Goal: Task Accomplishment & Management: Use online tool/utility

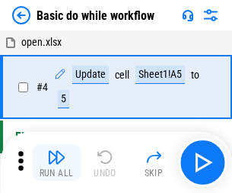
click at [56, 162] on img "button" at bounding box center [56, 157] width 18 height 18
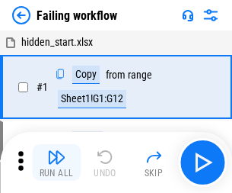
click at [56, 162] on img "button" at bounding box center [56, 157] width 18 height 18
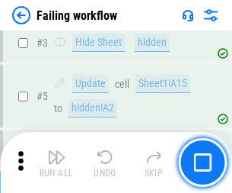
scroll to position [323, 0]
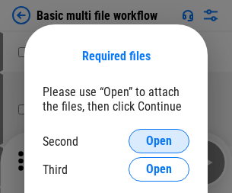
click at [159, 141] on span "Open" at bounding box center [159, 141] width 26 height 12
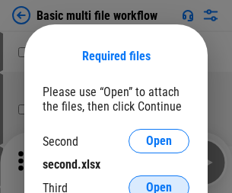
click at [159, 181] on span "Open" at bounding box center [159, 187] width 26 height 12
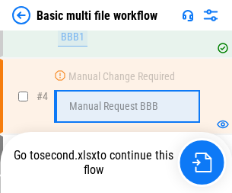
scroll to position [420, 0]
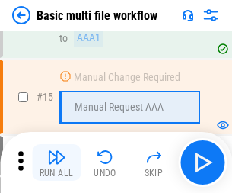
click at [56, 162] on img "button" at bounding box center [56, 157] width 18 height 18
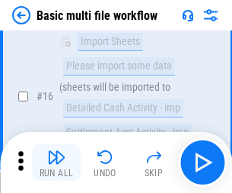
click at [56, 162] on img "button" at bounding box center [56, 157] width 18 height 18
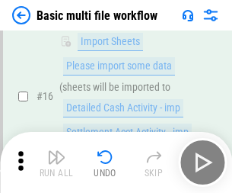
scroll to position [1014, 0]
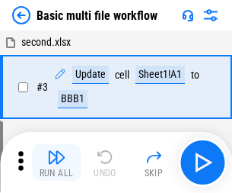
click at [56, 162] on img "button" at bounding box center [56, 157] width 18 height 18
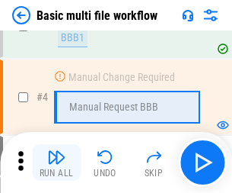
click at [56, 162] on img "button" at bounding box center [56, 157] width 18 height 18
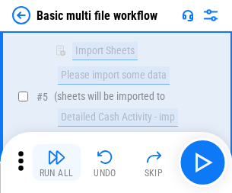
click at [56, 162] on img "button" at bounding box center [56, 157] width 18 height 18
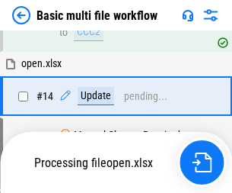
scroll to position [1014, 0]
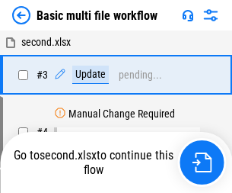
scroll to position [62, 0]
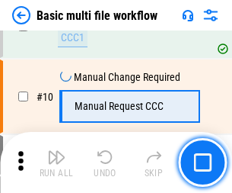
click at [56, 162] on img "button" at bounding box center [56, 157] width 18 height 18
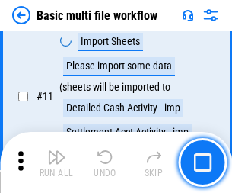
click at [56, 162] on img "button" at bounding box center [56, 157] width 18 height 18
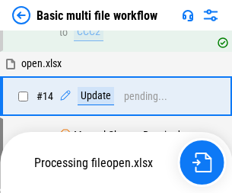
scroll to position [907, 0]
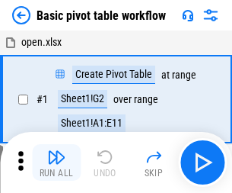
click at [56, 162] on img "button" at bounding box center [56, 157] width 18 height 18
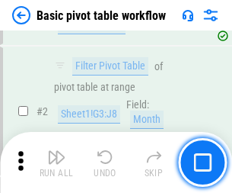
scroll to position [365, 0]
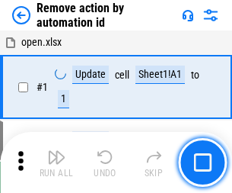
scroll to position [56, 0]
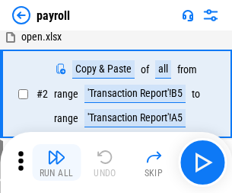
click at [56, 162] on img "button" at bounding box center [56, 157] width 18 height 18
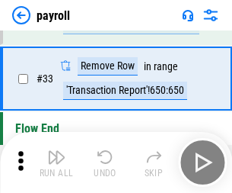
scroll to position [188, 0]
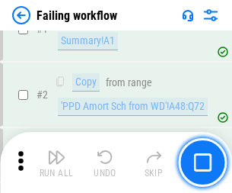
scroll to position [246, 0]
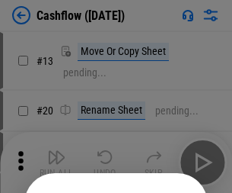
scroll to position [149, 0]
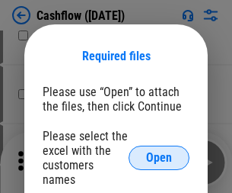
click at [159, 152] on span "Open" at bounding box center [159, 158] width 26 height 12
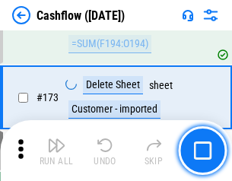
scroll to position [1613, 0]
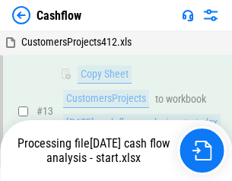
scroll to position [306, 0]
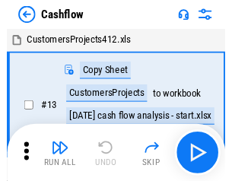
scroll to position [18, 0]
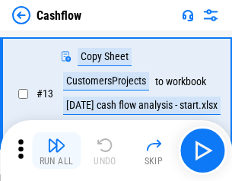
click at [56, 151] on img "button" at bounding box center [56, 145] width 18 height 18
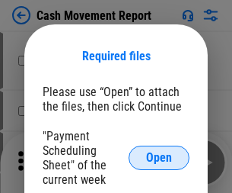
click at [159, 158] on span "Open" at bounding box center [159, 158] width 26 height 12
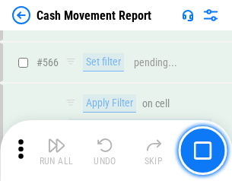
scroll to position [6985, 0]
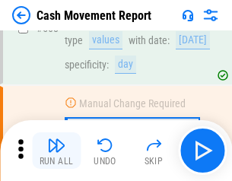
click at [56, 151] on img "button" at bounding box center [56, 145] width 18 height 18
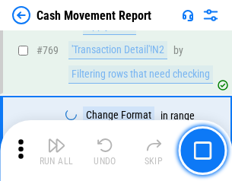
scroll to position [8468, 0]
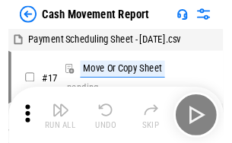
scroll to position [27, 0]
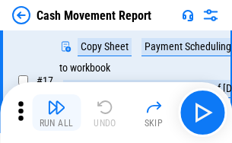
click at [56, 113] on img "button" at bounding box center [56, 107] width 18 height 18
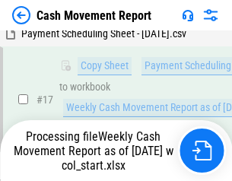
scroll to position [317, 0]
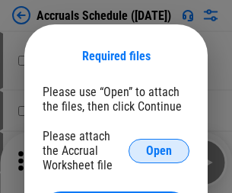
click at [159, 150] on span "Open" at bounding box center [159, 151] width 26 height 12
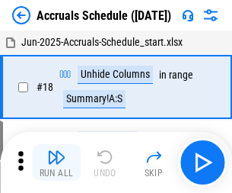
click at [56, 162] on img "button" at bounding box center [56, 157] width 18 height 18
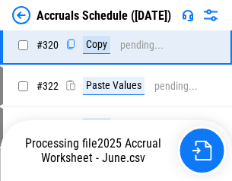
scroll to position [2835, 0]
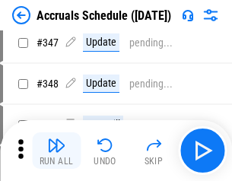
click at [56, 151] on img "button" at bounding box center [56, 145] width 18 height 18
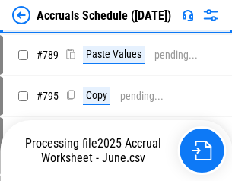
scroll to position [6402, 0]
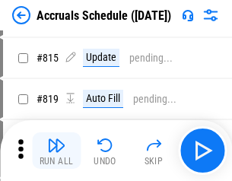
click at [56, 151] on img "button" at bounding box center [56, 145] width 18 height 18
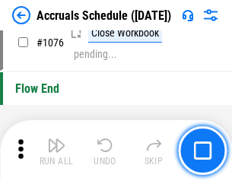
scroll to position [9128, 0]
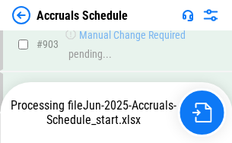
scroll to position [7829, 0]
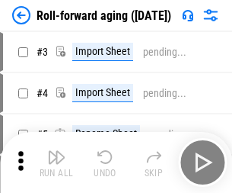
click at [56, 151] on img "button" at bounding box center [56, 157] width 18 height 18
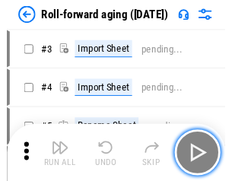
scroll to position [2, 0]
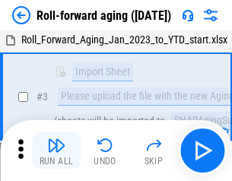
click at [56, 151] on img "button" at bounding box center [56, 145] width 18 height 18
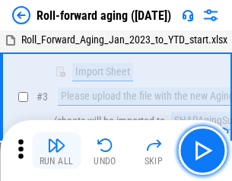
scroll to position [98, 0]
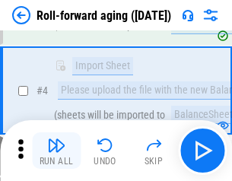
click at [56, 151] on img "button" at bounding box center [56, 145] width 18 height 18
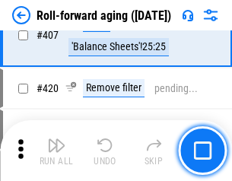
scroll to position [5285, 0]
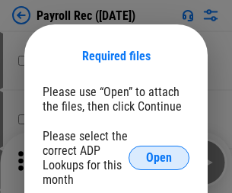
click at [159, 158] on span "Open" at bounding box center [159, 158] width 26 height 12
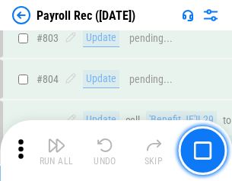
scroll to position [9682, 0]
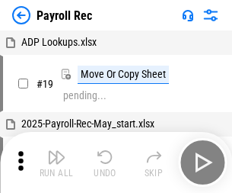
click at [56, 162] on img "button" at bounding box center [56, 157] width 18 height 18
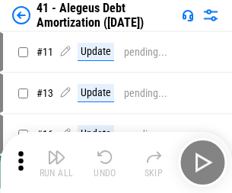
click at [56, 162] on img "button" at bounding box center [56, 157] width 18 height 18
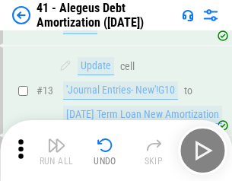
scroll to position [188, 0]
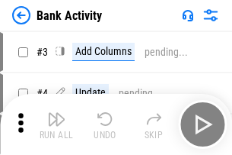
click at [56, 124] on img "button" at bounding box center [56, 119] width 18 height 18
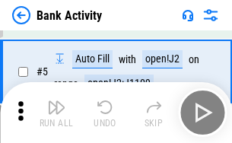
scroll to position [81, 0]
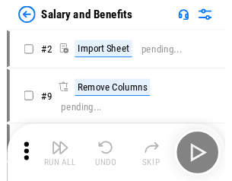
scroll to position [21, 0]
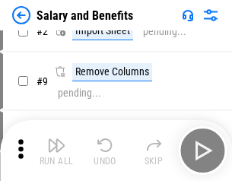
click at [56, 151] on img "button" at bounding box center [56, 145] width 18 height 18
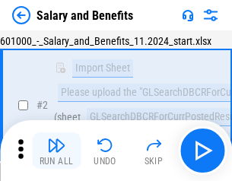
click at [56, 151] on img "button" at bounding box center [56, 145] width 18 height 18
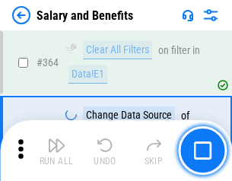
scroll to position [7177, 0]
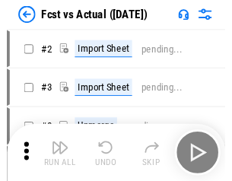
scroll to position [20, 0]
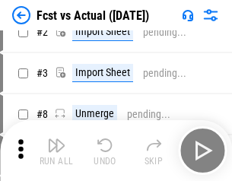
click at [56, 151] on img "button" at bounding box center [56, 145] width 18 height 18
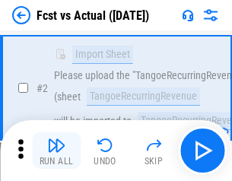
click at [56, 151] on img "button" at bounding box center [56, 145] width 18 height 18
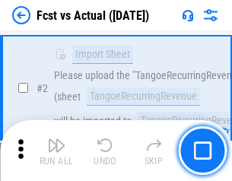
scroll to position [143, 0]
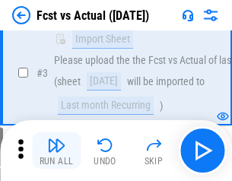
click at [56, 151] on img "button" at bounding box center [56, 145] width 18 height 18
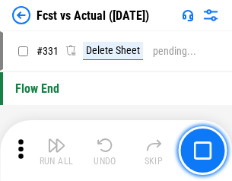
scroll to position [7295, 0]
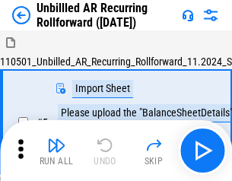
scroll to position [33, 0]
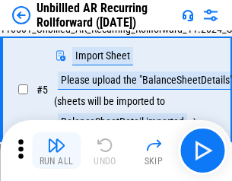
click at [56, 151] on img "button" at bounding box center [56, 145] width 18 height 18
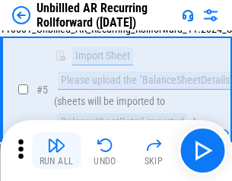
click at [56, 151] on img "button" at bounding box center [56, 145] width 18 height 18
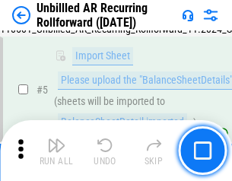
scroll to position [143, 0]
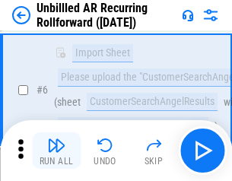
click at [56, 151] on img "button" at bounding box center [56, 145] width 18 height 18
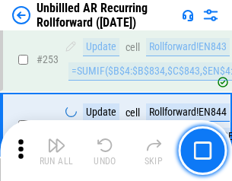
scroll to position [5176, 0]
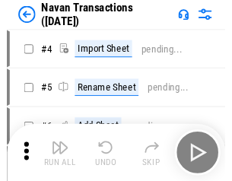
scroll to position [24, 0]
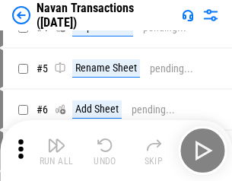
click at [56, 151] on img "button" at bounding box center [56, 145] width 18 height 18
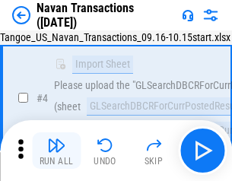
click at [56, 151] on img "button" at bounding box center [56, 145] width 18 height 18
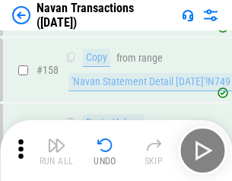
scroll to position [4941, 0]
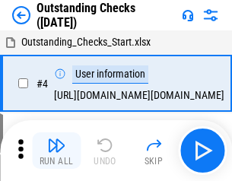
click at [56, 151] on img "button" at bounding box center [56, 145] width 18 height 18
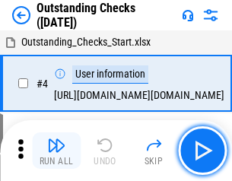
scroll to position [64, 0]
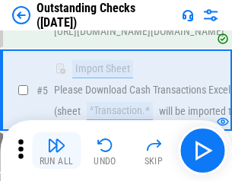
click at [56, 151] on img "button" at bounding box center [56, 145] width 18 height 18
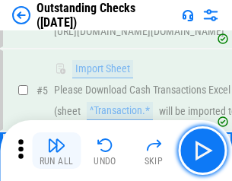
scroll to position [159, 0]
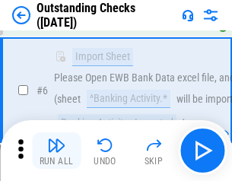
click at [56, 151] on img "button" at bounding box center [56, 145] width 18 height 18
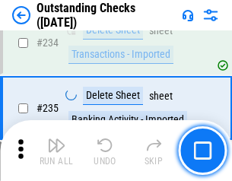
scroll to position [4628, 0]
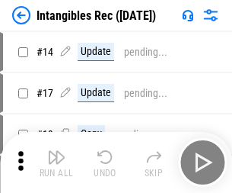
click at [56, 162] on img "button" at bounding box center [56, 157] width 18 height 18
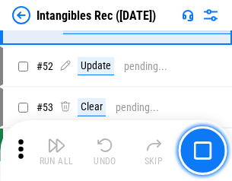
scroll to position [594, 0]
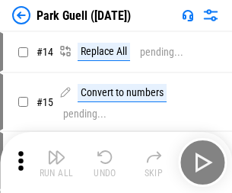
click at [56, 151] on img "button" at bounding box center [56, 157] width 18 height 18
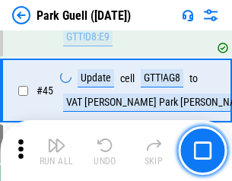
scroll to position [1906, 0]
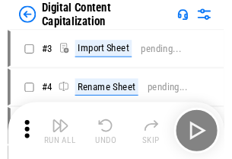
scroll to position [44, 0]
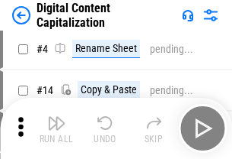
click at [56, 128] on img "button" at bounding box center [56, 123] width 18 height 18
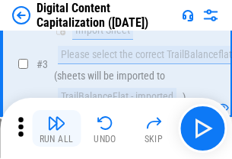
click at [56, 128] on img "button" at bounding box center [56, 123] width 18 height 18
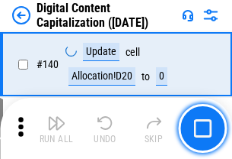
scroll to position [1616, 0]
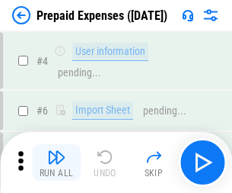
click at [56, 151] on img "button" at bounding box center [56, 157] width 18 height 18
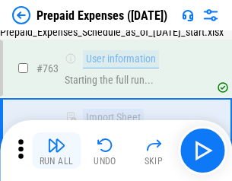
click at [56, 151] on img "button" at bounding box center [56, 145] width 18 height 18
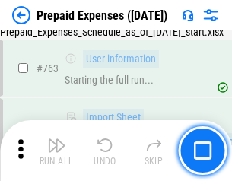
scroll to position [4314, 0]
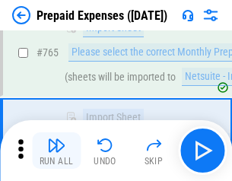
click at [56, 151] on img "button" at bounding box center [56, 145] width 18 height 18
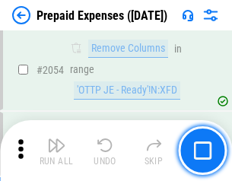
scroll to position [15930, 0]
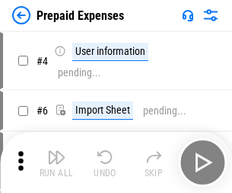
click at [56, 162] on img "button" at bounding box center [56, 157] width 18 height 18
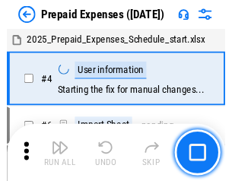
scroll to position [67, 0]
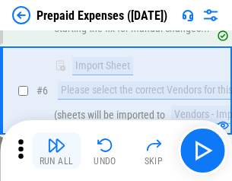
click at [56, 151] on img "button" at bounding box center [56, 145] width 18 height 18
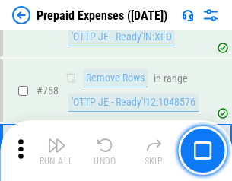
scroll to position [5430, 0]
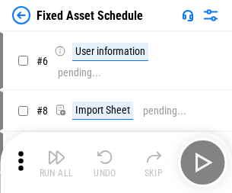
click at [56, 162] on img "button" at bounding box center [56, 157] width 18 height 18
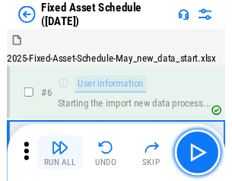
scroll to position [82, 0]
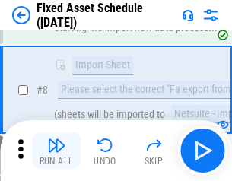
click at [56, 151] on img "button" at bounding box center [56, 145] width 18 height 18
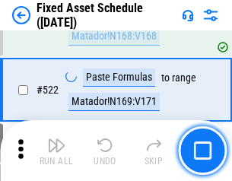
scroll to position [5297, 0]
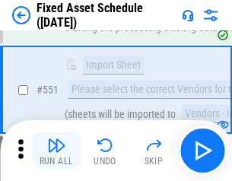
click at [56, 151] on img "button" at bounding box center [56, 145] width 18 height 18
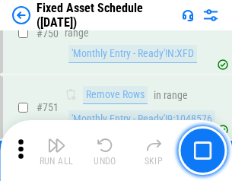
scroll to position [7430, 0]
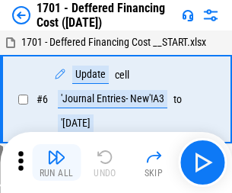
click at [56, 162] on img "button" at bounding box center [56, 157] width 18 height 18
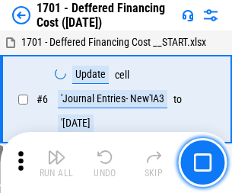
scroll to position [183, 0]
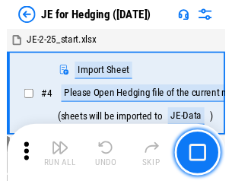
scroll to position [2, 0]
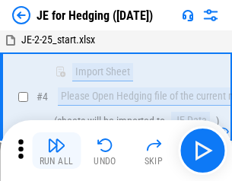
click at [56, 151] on img "button" at bounding box center [56, 145] width 18 height 18
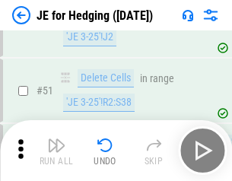
scroll to position [987, 0]
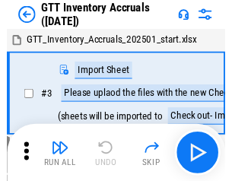
scroll to position [2, 0]
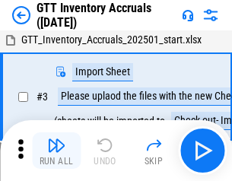
click at [56, 151] on img "button" at bounding box center [56, 145] width 18 height 18
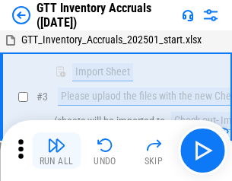
click at [56, 151] on img "button" at bounding box center [56, 145] width 18 height 18
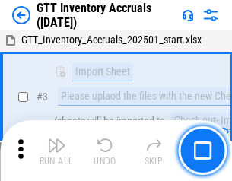
scroll to position [98, 0]
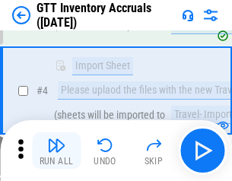
click at [56, 151] on img "button" at bounding box center [56, 145] width 18 height 18
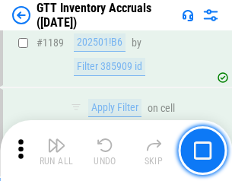
scroll to position [12445, 0]
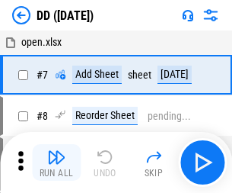
click at [56, 162] on img "button" at bounding box center [56, 157] width 18 height 18
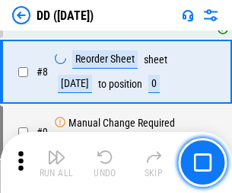
scroll to position [147, 0]
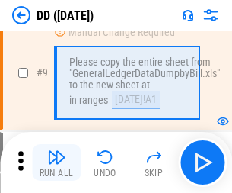
click at [56, 162] on img "button" at bounding box center [56, 157] width 18 height 18
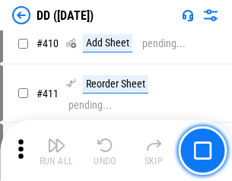
scroll to position [6819, 0]
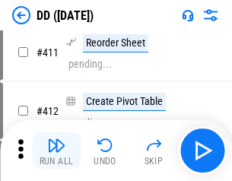
click at [56, 151] on img "button" at bounding box center [56, 145] width 18 height 18
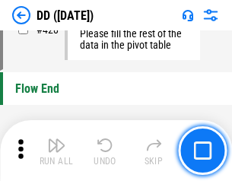
scroll to position [7294, 0]
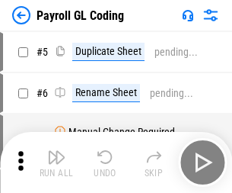
click at [56, 162] on img "button" at bounding box center [56, 157] width 18 height 18
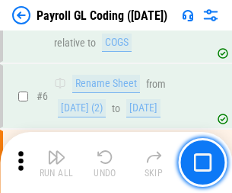
scroll to position [183, 0]
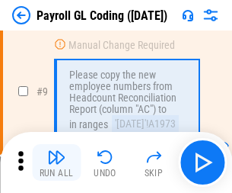
click at [56, 162] on img "button" at bounding box center [56, 157] width 18 height 18
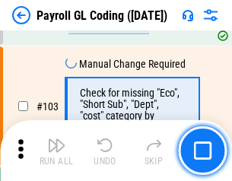
scroll to position [3575, 0]
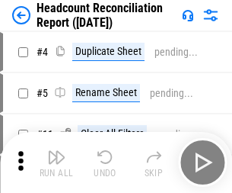
click at [56, 162] on img "button" at bounding box center [56, 157] width 18 height 18
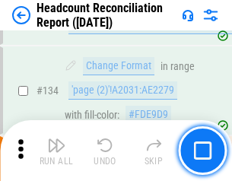
scroll to position [1832, 0]
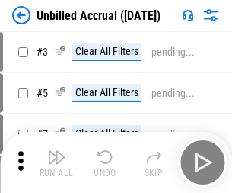
click at [56, 162] on img "button" at bounding box center [56, 157] width 18 height 18
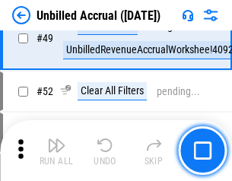
scroll to position [1382, 0]
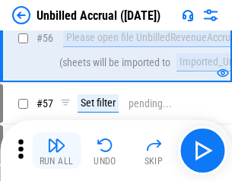
click at [56, 151] on img "button" at bounding box center [56, 145] width 18 height 18
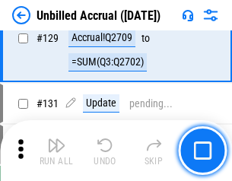
scroll to position [4539, 0]
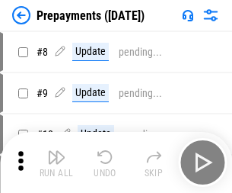
click at [56, 162] on img "button" at bounding box center [56, 157] width 18 height 18
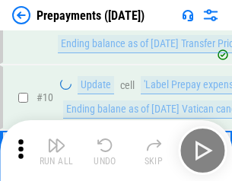
scroll to position [95, 0]
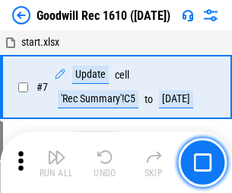
scroll to position [261, 0]
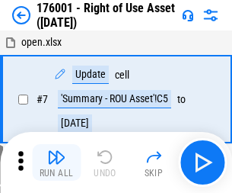
click at [56, 162] on img "button" at bounding box center [56, 157] width 18 height 18
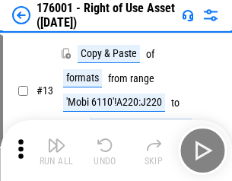
scroll to position [98, 0]
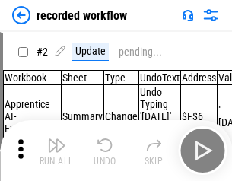
click at [56, 151] on img "button" at bounding box center [56, 145] width 18 height 18
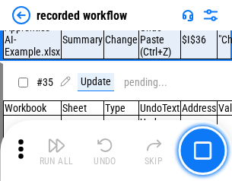
scroll to position [4763, 0]
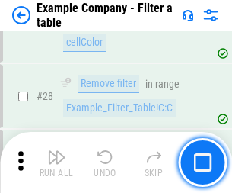
scroll to position [1395, 0]
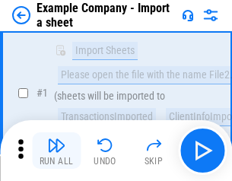
click at [56, 151] on img "button" at bounding box center [56, 145] width 18 height 18
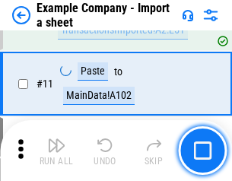
scroll to position [337, 0]
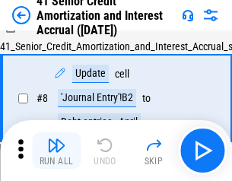
click at [56, 151] on img "button" at bounding box center [56, 145] width 18 height 18
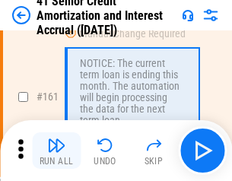
click at [56, 151] on img "button" at bounding box center [56, 145] width 18 height 18
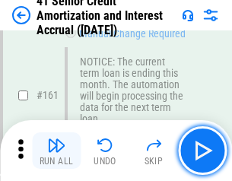
scroll to position [1630, 0]
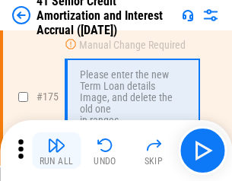
click at [56, 151] on img "button" at bounding box center [56, 145] width 18 height 18
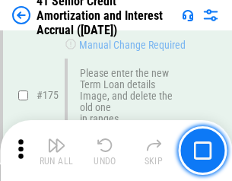
scroll to position [1785, 0]
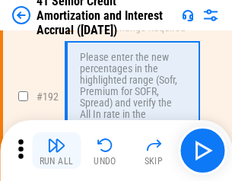
click at [56, 151] on img "button" at bounding box center [56, 145] width 18 height 18
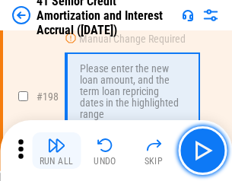
click at [56, 151] on img "button" at bounding box center [56, 145] width 18 height 18
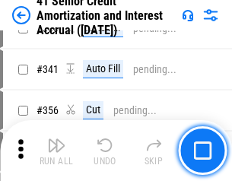
scroll to position [3893, 0]
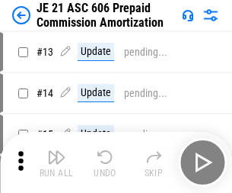
click at [56, 151] on img "button" at bounding box center [56, 157] width 18 height 18
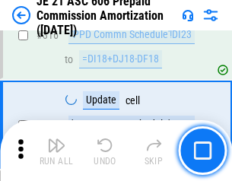
scroll to position [2845, 0]
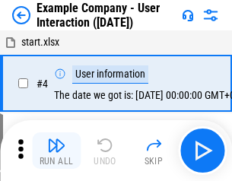
click at [56, 151] on img "button" at bounding box center [56, 145] width 18 height 18
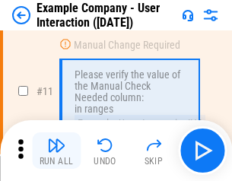
click at [56, 151] on img "button" at bounding box center [56, 145] width 18 height 18
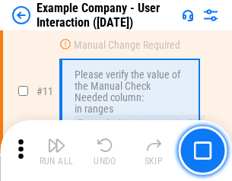
scroll to position [330, 0]
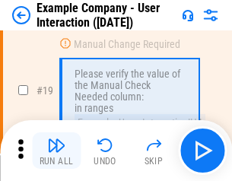
click at [56, 151] on img "button" at bounding box center [56, 145] width 18 height 18
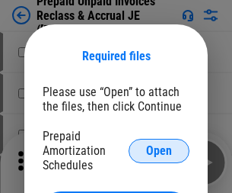
click at [159, 150] on span "Open" at bounding box center [159, 151] width 26 height 12
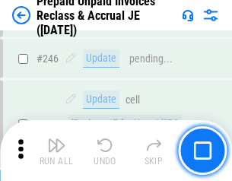
scroll to position [2057, 0]
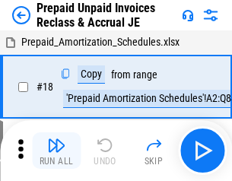
click at [56, 151] on img "button" at bounding box center [56, 145] width 18 height 18
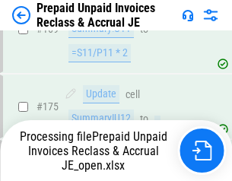
scroll to position [2057, 0]
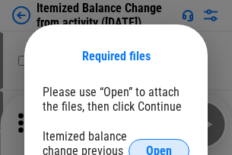
click at [159, 145] on span "Open" at bounding box center [159, 151] width 26 height 12
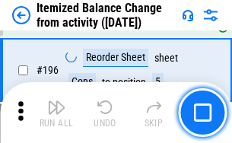
scroll to position [2933, 0]
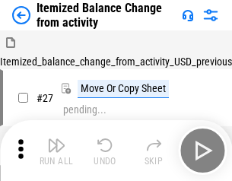
scroll to position [24, 0]
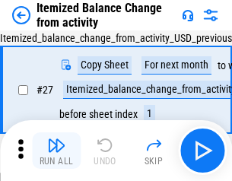
click at [56, 151] on img "button" at bounding box center [56, 145] width 18 height 18
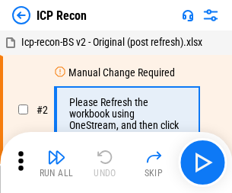
scroll to position [7, 0]
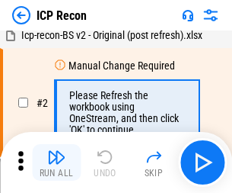
click at [56, 162] on img "button" at bounding box center [56, 157] width 18 height 18
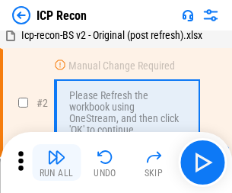
click at [56, 162] on img "button" at bounding box center [56, 157] width 18 height 18
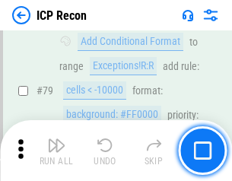
scroll to position [1494, 0]
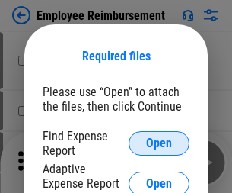
click at [159, 143] on span "Open" at bounding box center [159, 143] width 26 height 12
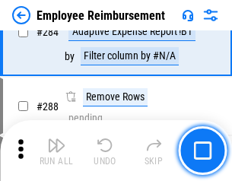
scroll to position [4142, 0]
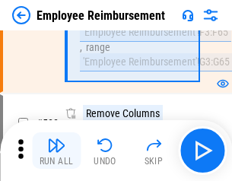
click at [56, 151] on img "button" at bounding box center [56, 145] width 18 height 18
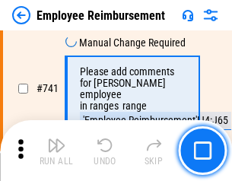
scroll to position [10692, 0]
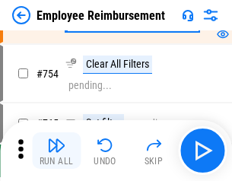
click at [56, 151] on img "button" at bounding box center [56, 145] width 18 height 18
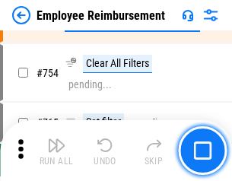
click at [56, 151] on img "button" at bounding box center [56, 145] width 18 height 18
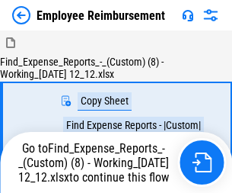
scroll to position [52, 0]
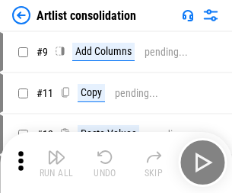
click at [56, 162] on img "button" at bounding box center [56, 157] width 18 height 18
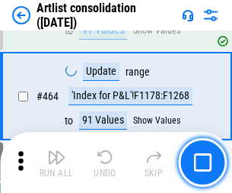
scroll to position [6673, 0]
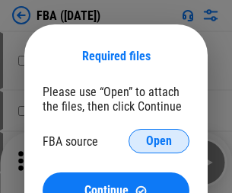
click at [159, 141] on span "Open" at bounding box center [159, 141] width 26 height 12
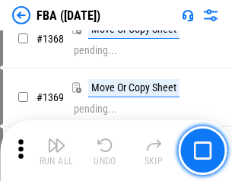
scroll to position [16367, 0]
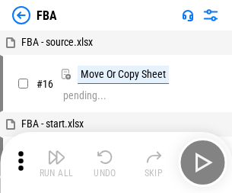
scroll to position [15, 0]
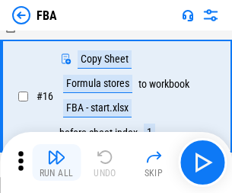
click at [56, 162] on img "button" at bounding box center [56, 157] width 18 height 18
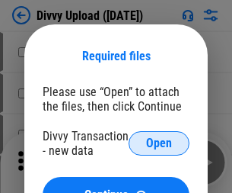
click at [159, 143] on span "Open" at bounding box center [159, 143] width 26 height 12
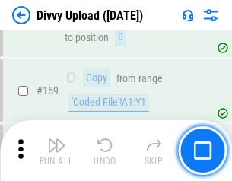
scroll to position [1578, 0]
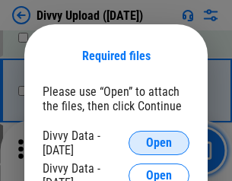
click at [159, 143] on span "Open" at bounding box center [159, 143] width 26 height 12
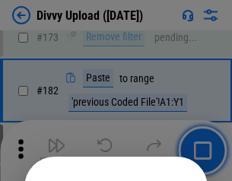
scroll to position [1711, 0]
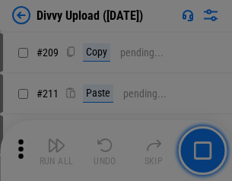
scroll to position [2589, 0]
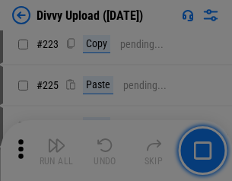
scroll to position [3041, 0]
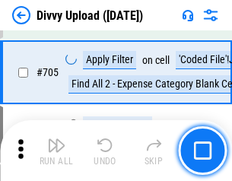
scroll to position [10425, 0]
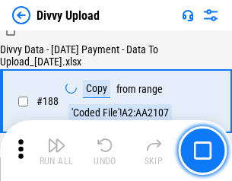
scroll to position [1794, 0]
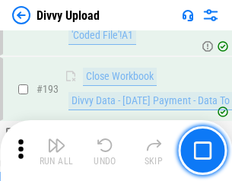
scroll to position [2041, 0]
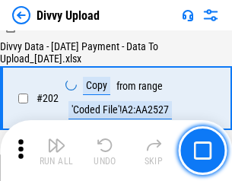
scroll to position [2466, 0]
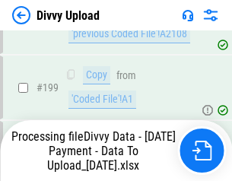
scroll to position [2378, 0]
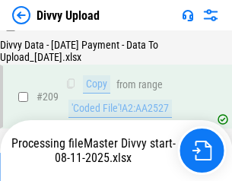
scroll to position [2802, 0]
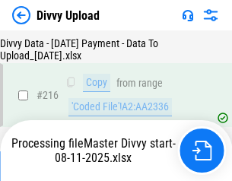
scroll to position [3138, 0]
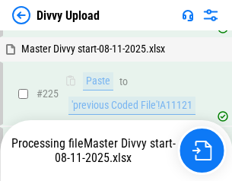
scroll to position [3617, 0]
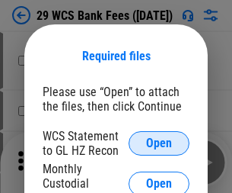
click at [159, 143] on span "Open" at bounding box center [159, 143] width 26 height 12
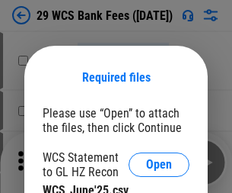
scroll to position [21, 0]
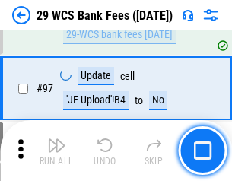
scroll to position [1485, 0]
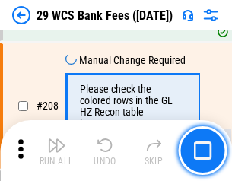
click at [56, 151] on img "button" at bounding box center [56, 145] width 18 height 18
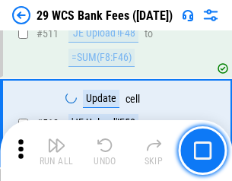
scroll to position [7668, 0]
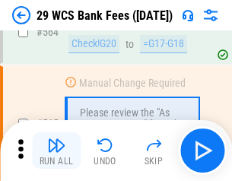
click at [56, 151] on img "button" at bounding box center [56, 145] width 18 height 18
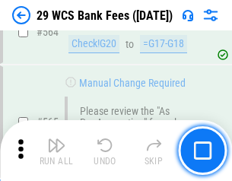
scroll to position [8242, 0]
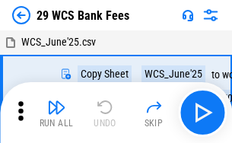
scroll to position [27, 0]
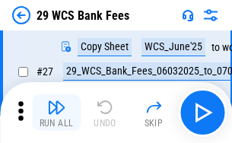
click at [56, 113] on img "button" at bounding box center [56, 107] width 18 height 18
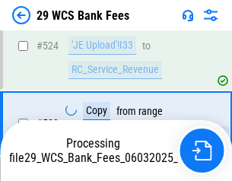
scroll to position [8225, 0]
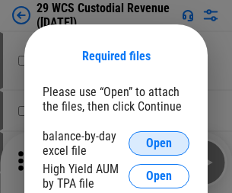
click at [159, 143] on span "Open" at bounding box center [159, 143] width 26 height 12
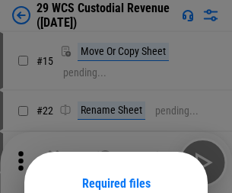
scroll to position [127, 0]
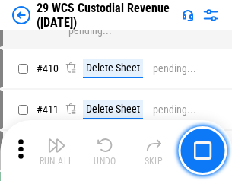
scroll to position [7059, 0]
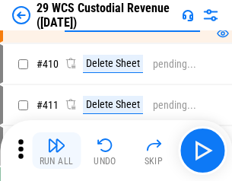
click at [56, 151] on img "button" at bounding box center [56, 145] width 18 height 18
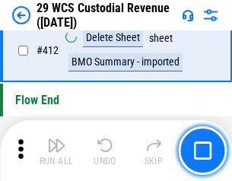
scroll to position [7278, 0]
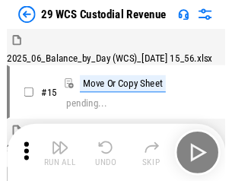
scroll to position [37, 0]
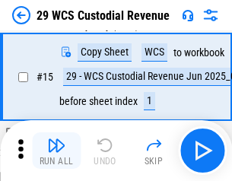
click at [56, 151] on img "button" at bounding box center [56, 145] width 18 height 18
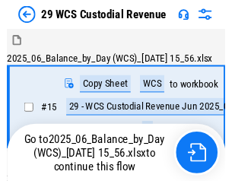
scroll to position [28, 0]
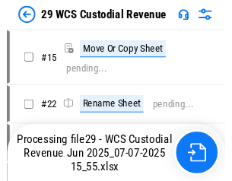
scroll to position [28, 0]
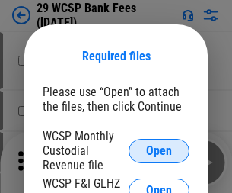
click at [159, 150] on span "Open" at bounding box center [159, 151] width 26 height 12
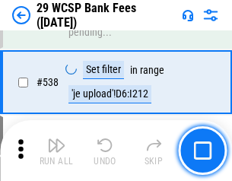
scroll to position [5855, 0]
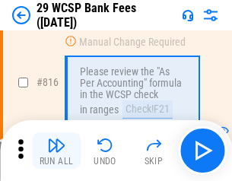
click at [56, 151] on img "button" at bounding box center [56, 145] width 18 height 18
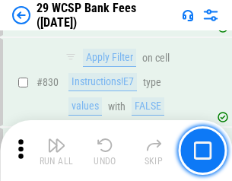
scroll to position [9669, 0]
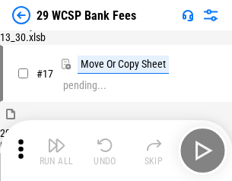
click at [56, 151] on img "button" at bounding box center [56, 145] width 18 height 18
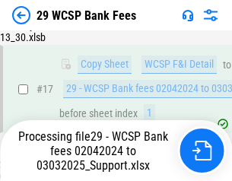
scroll to position [267, 0]
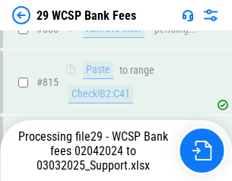
scroll to position [9371, 0]
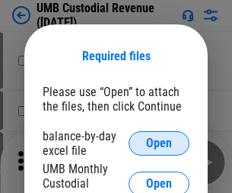
click at [159, 143] on span "Open" at bounding box center [159, 143] width 26 height 12
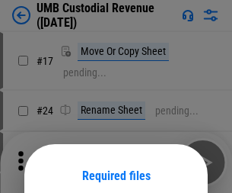
scroll to position [120, 0]
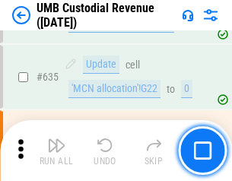
scroll to position [7975, 0]
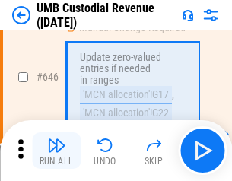
click at [56, 151] on img "button" at bounding box center [56, 145] width 18 height 18
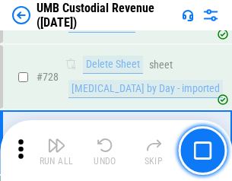
scroll to position [9401, 0]
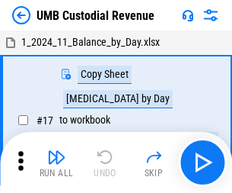
scroll to position [11, 0]
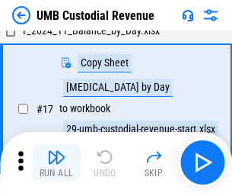
click at [56, 162] on img "button" at bounding box center [56, 157] width 18 height 18
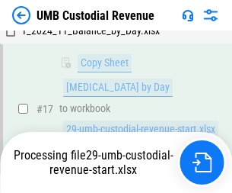
scroll to position [301, 0]
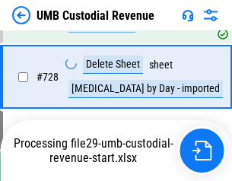
scroll to position [9366, 0]
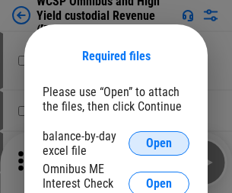
click at [159, 143] on span "Open" at bounding box center [159, 143] width 26 height 12
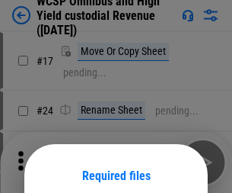
scroll to position [120, 0]
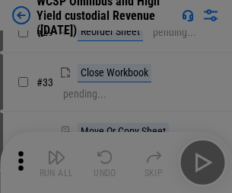
scroll to position [348, 0]
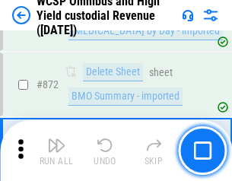
scroll to position [12898, 0]
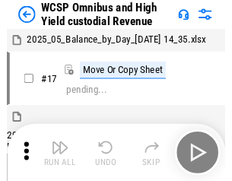
scroll to position [8, 0]
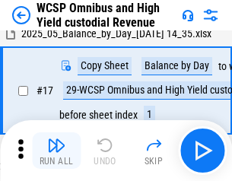
click at [56, 151] on img "button" at bounding box center [56, 145] width 18 height 18
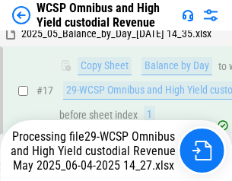
scroll to position [317, 0]
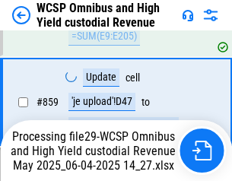
scroll to position [12732, 0]
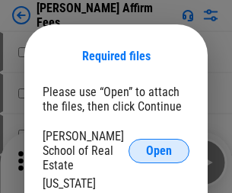
click at [159, 145] on span "Open" at bounding box center [159, 151] width 26 height 12
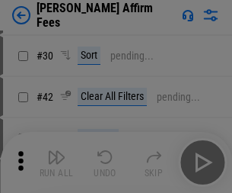
scroll to position [310, 0]
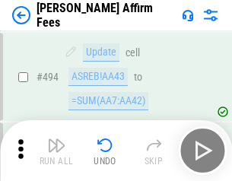
scroll to position [4144, 0]
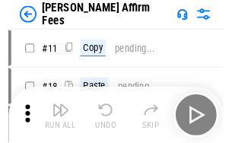
scroll to position [15, 0]
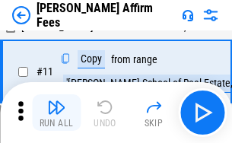
click at [56, 113] on img "button" at bounding box center [56, 107] width 18 height 18
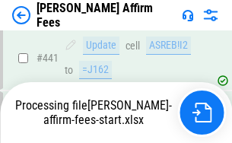
scroll to position [3997, 0]
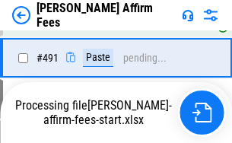
scroll to position [4085, 0]
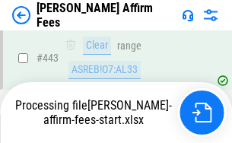
scroll to position [3997, 0]
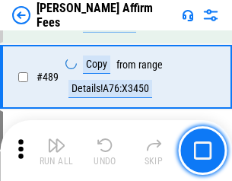
scroll to position [3978, 0]
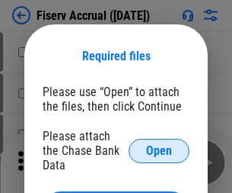
click at [159, 145] on span "Open" at bounding box center [159, 151] width 26 height 12
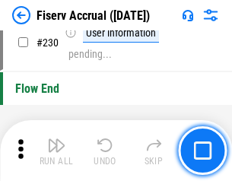
scroll to position [4829, 0]
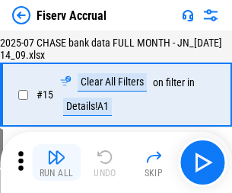
click at [56, 162] on img "button" at bounding box center [56, 157] width 18 height 18
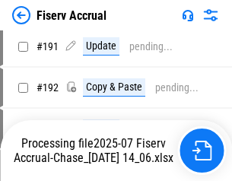
scroll to position [3917, 0]
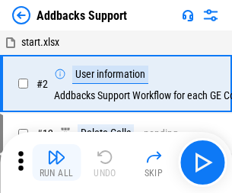
click at [56, 151] on img "button" at bounding box center [56, 157] width 18 height 18
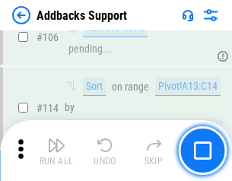
scroll to position [1110, 0]
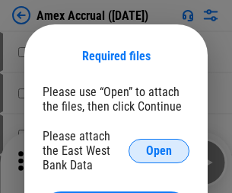
click at [159, 150] on span "Open" at bounding box center [159, 151] width 26 height 12
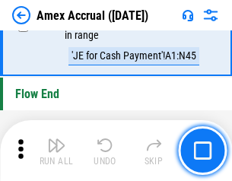
scroll to position [4746, 0]
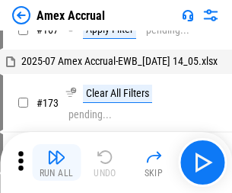
click at [56, 162] on img "button" at bounding box center [56, 157] width 18 height 18
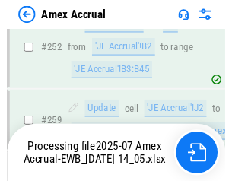
scroll to position [3761, 0]
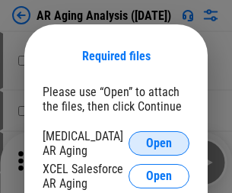
click at [159, 141] on span "Open" at bounding box center [159, 143] width 26 height 12
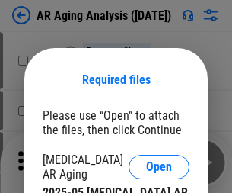
scroll to position [24, 0]
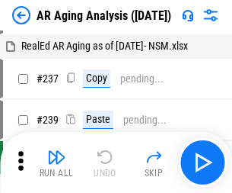
scroll to position [15, 0]
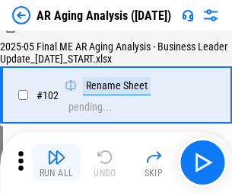
click at [56, 162] on img "button" at bounding box center [56, 157] width 18 height 18
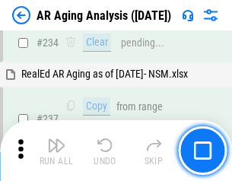
scroll to position [2362, 0]
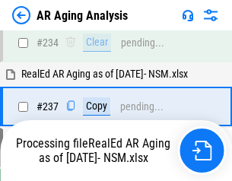
scroll to position [2408, 0]
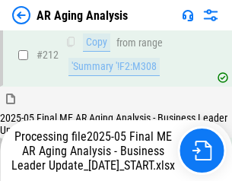
scroll to position [2345, 0]
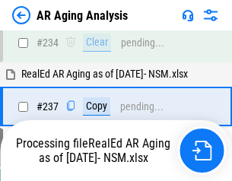
scroll to position [2408, 0]
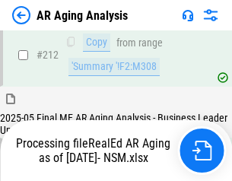
scroll to position [2291, 0]
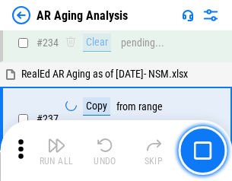
scroll to position [2345, 0]
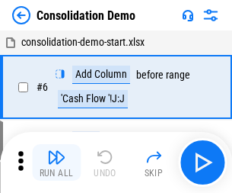
click at [56, 162] on img "button" at bounding box center [56, 157] width 18 height 18
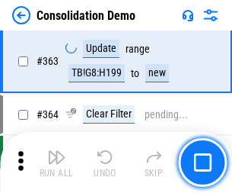
scroll to position [5108, 0]
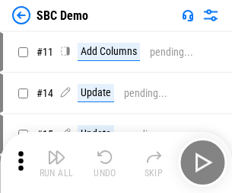
click at [56, 162] on img "button" at bounding box center [56, 157] width 18 height 18
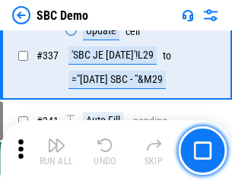
scroll to position [4009, 0]
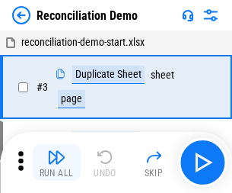
click at [56, 162] on img "button" at bounding box center [56, 157] width 18 height 18
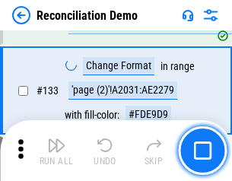
scroll to position [1810, 0]
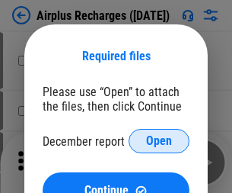
click at [159, 141] on span "Open" at bounding box center [159, 141] width 26 height 12
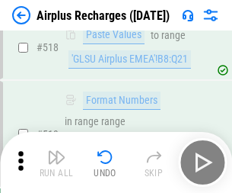
scroll to position [6558, 0]
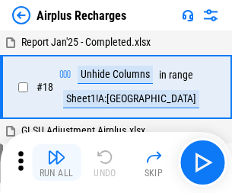
click at [56, 162] on img "button" at bounding box center [56, 157] width 18 height 18
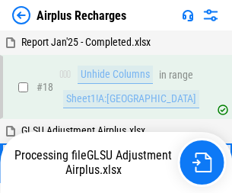
scroll to position [67, 0]
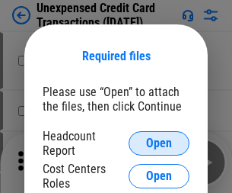
click at [159, 143] on span "Open" at bounding box center [159, 143] width 26 height 12
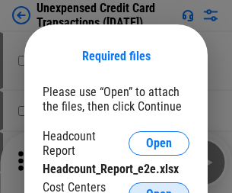
click at [159, 188] on span "Open" at bounding box center [159, 194] width 26 height 12
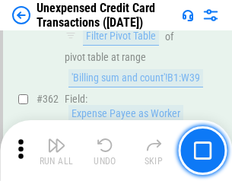
scroll to position [3919, 0]
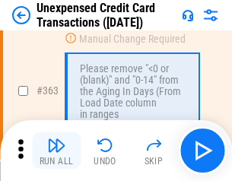
click at [56, 151] on img "button" at bounding box center [56, 145] width 18 height 18
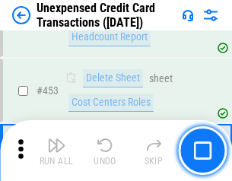
scroll to position [5198, 0]
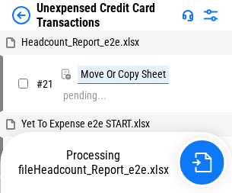
scroll to position [24, 0]
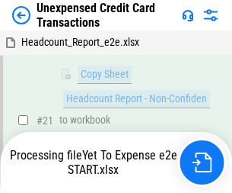
scroll to position [325, 0]
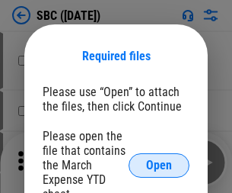
click at [159, 165] on span "Open" at bounding box center [159, 165] width 26 height 12
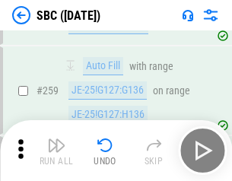
scroll to position [2978, 0]
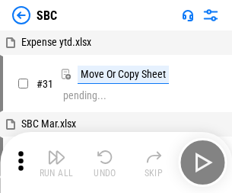
click at [56, 162] on img "button" at bounding box center [56, 157] width 18 height 18
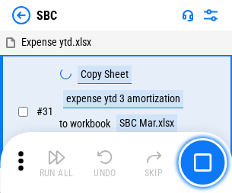
scroll to position [15, 0]
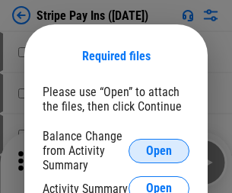
click at [159, 150] on span "Open" at bounding box center [159, 151] width 26 height 12
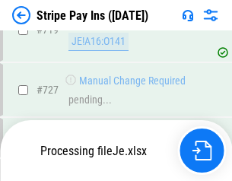
scroll to position [7901, 0]
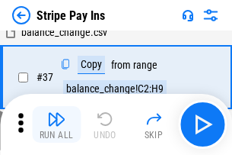
click at [56, 124] on img "button" at bounding box center [56, 119] width 18 height 18
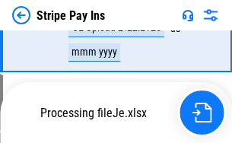
scroll to position [7867, 0]
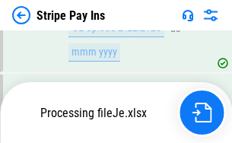
scroll to position [7867, 0]
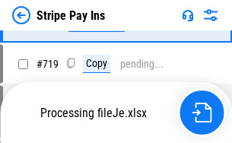
scroll to position [7867, 0]
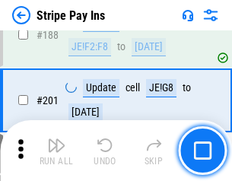
scroll to position [2170, 0]
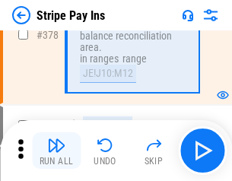
click at [56, 151] on img "button" at bounding box center [56, 145] width 18 height 18
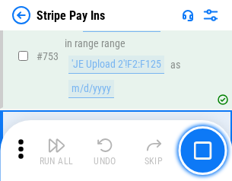
scroll to position [7848, 0]
